Goal: Task Accomplishment & Management: Use online tool/utility

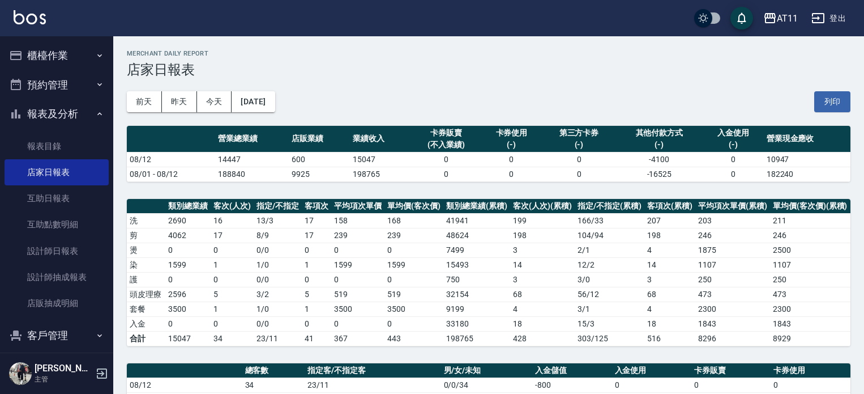
scroll to position [296, 0]
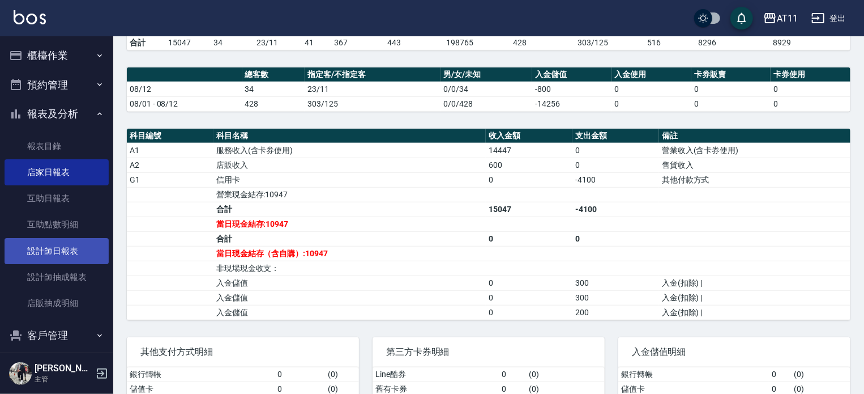
click at [48, 250] on link "設計師日報表" at bounding box center [57, 251] width 104 height 26
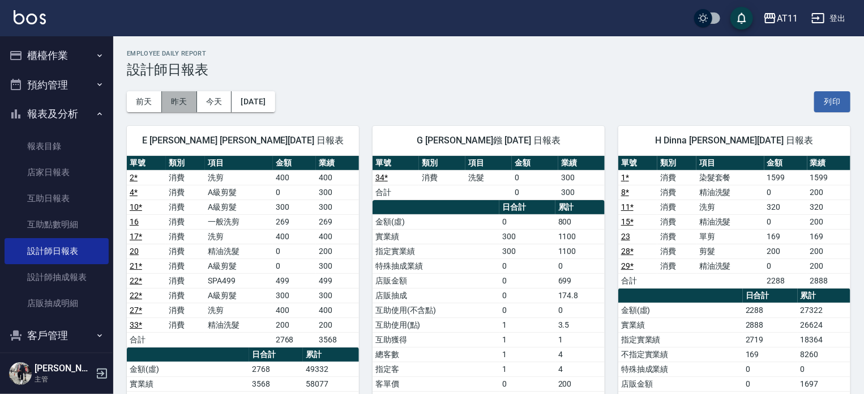
click at [185, 106] on button "昨天" at bounding box center [179, 101] width 35 height 21
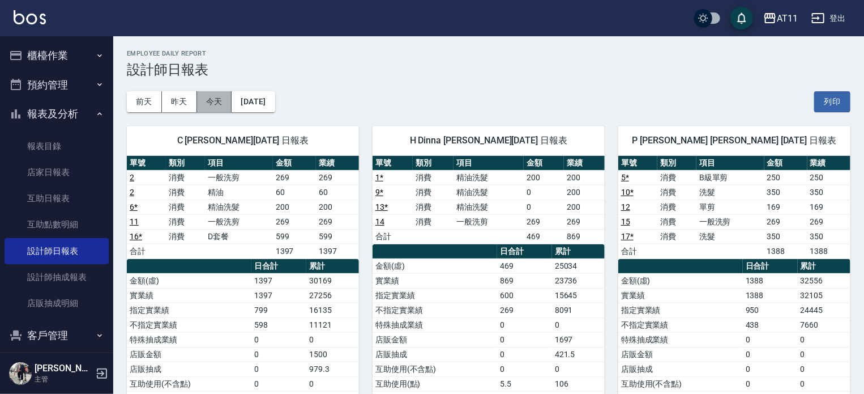
click at [202, 106] on button "今天" at bounding box center [214, 101] width 35 height 21
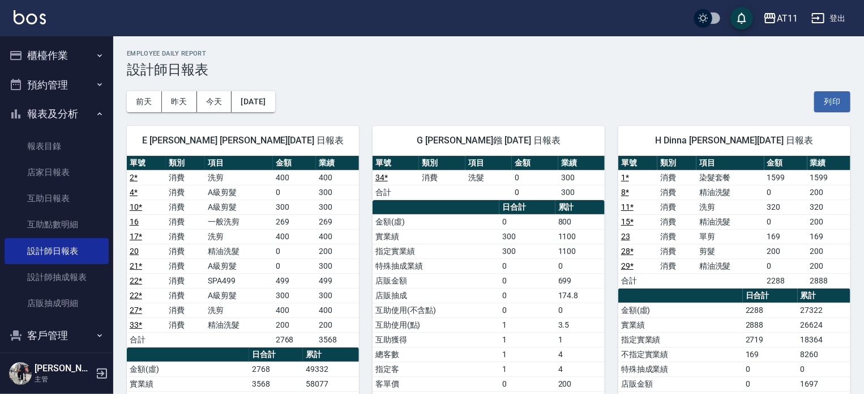
drag, startPoint x: 359, startPoint y: 115, endPoint x: 355, endPoint y: 108, distance: 8.1
click at [359, 114] on div "G [PERSON_NAME]鏹 [DATE] 日報表 單號 類別 項目 金額 業績 34 * 消費 洗髮 0 300 合計 0 300 日合計 累計 金額(…" at bounding box center [482, 361] width 246 height 499
click at [54, 50] on button "櫃檯作業" at bounding box center [57, 55] width 104 height 29
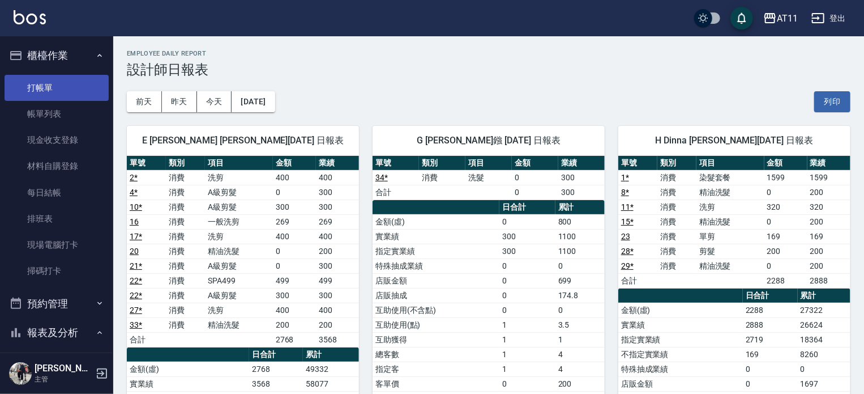
click at [56, 81] on link "打帳單" at bounding box center [57, 88] width 104 height 26
